Goal: Information Seeking & Learning: Learn about a topic

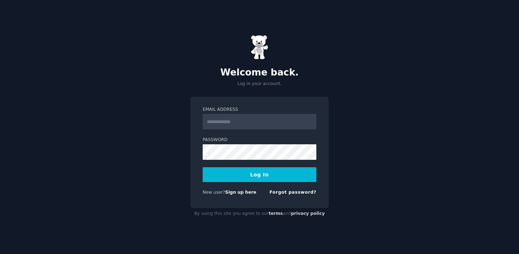
click at [237, 118] on input "Email Address" at bounding box center [260, 122] width 114 height 16
type input "**********"
click at [257, 176] on button "Log In" at bounding box center [260, 174] width 114 height 15
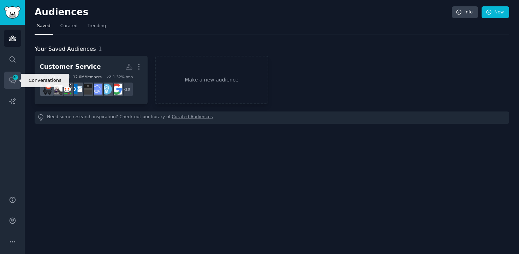
click at [14, 79] on span "46" at bounding box center [15, 77] width 6 height 5
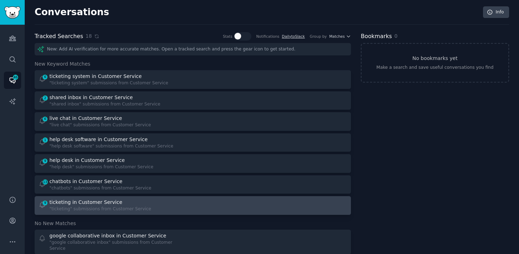
click at [74, 203] on div "ticketing in Customer Service" at bounding box center [85, 202] width 73 height 7
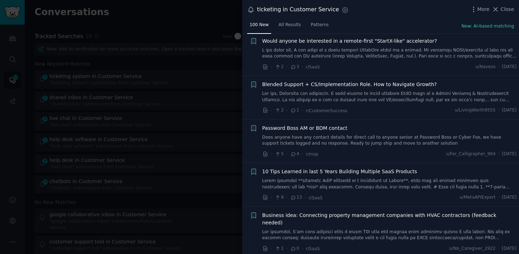
scroll to position [493, 0]
